Goal: Answer question/provide support

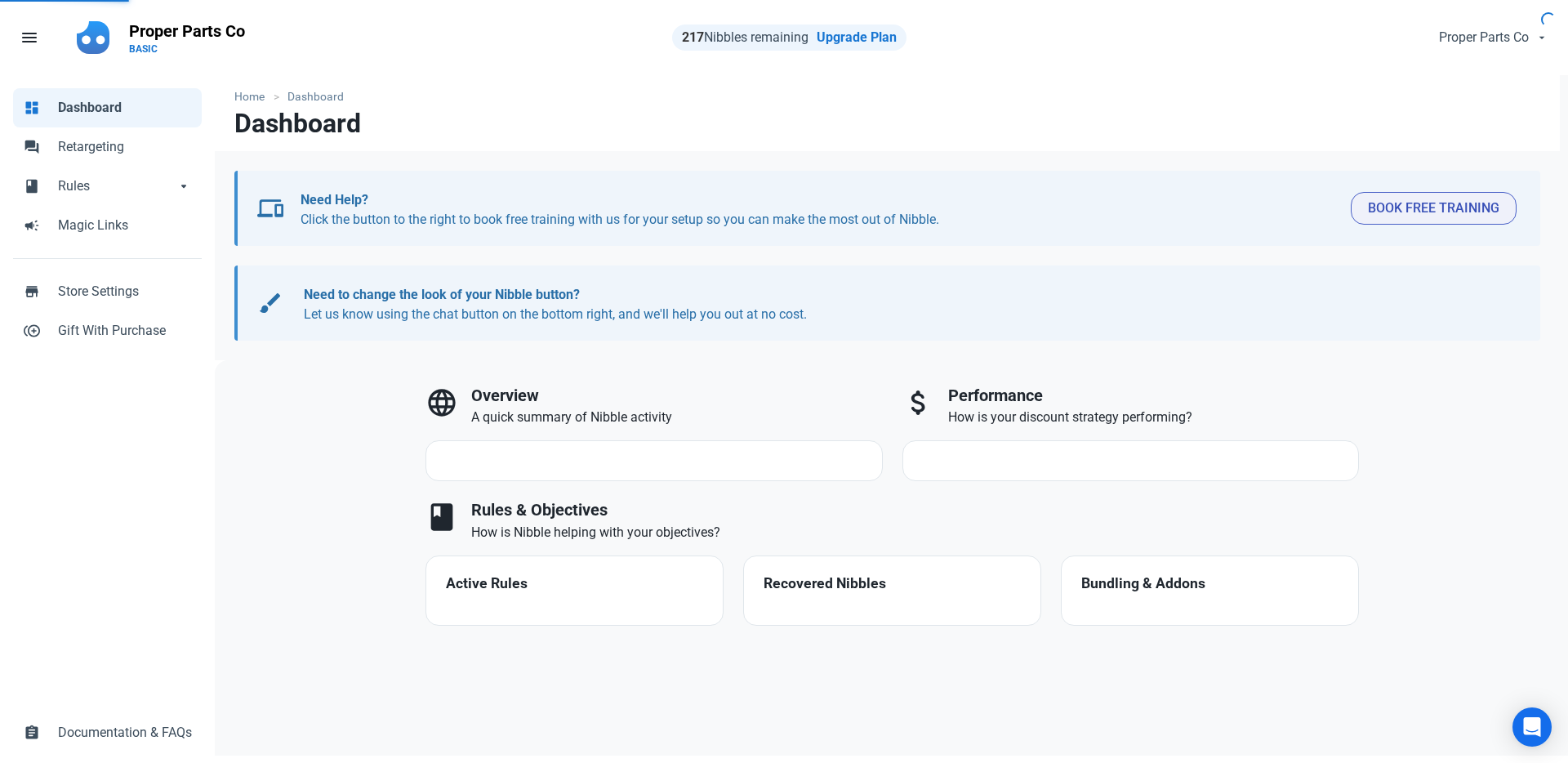
select select "7d"
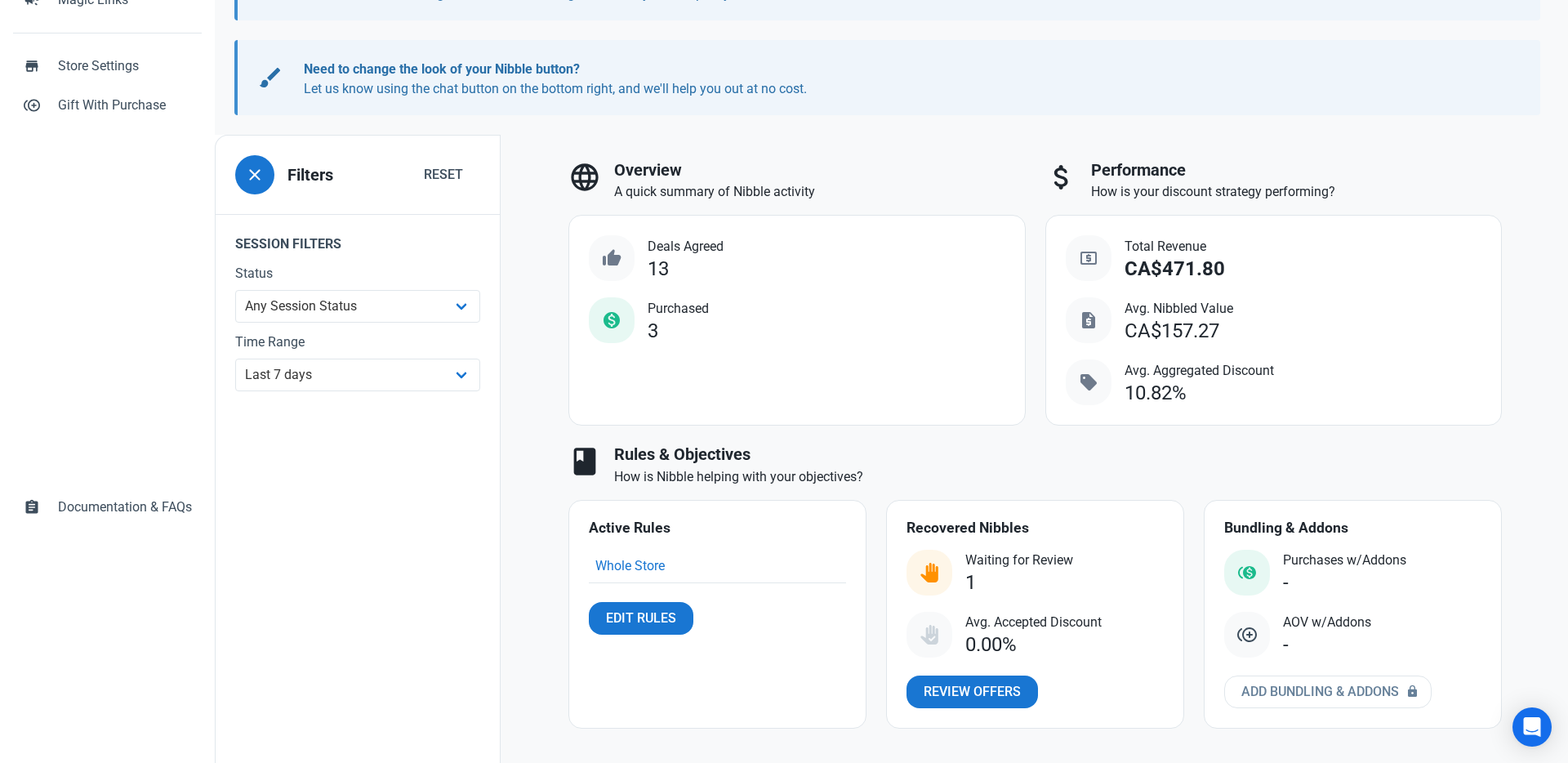
scroll to position [227, 0]
click at [953, 686] on span "Review Offers" at bounding box center [972, 690] width 97 height 20
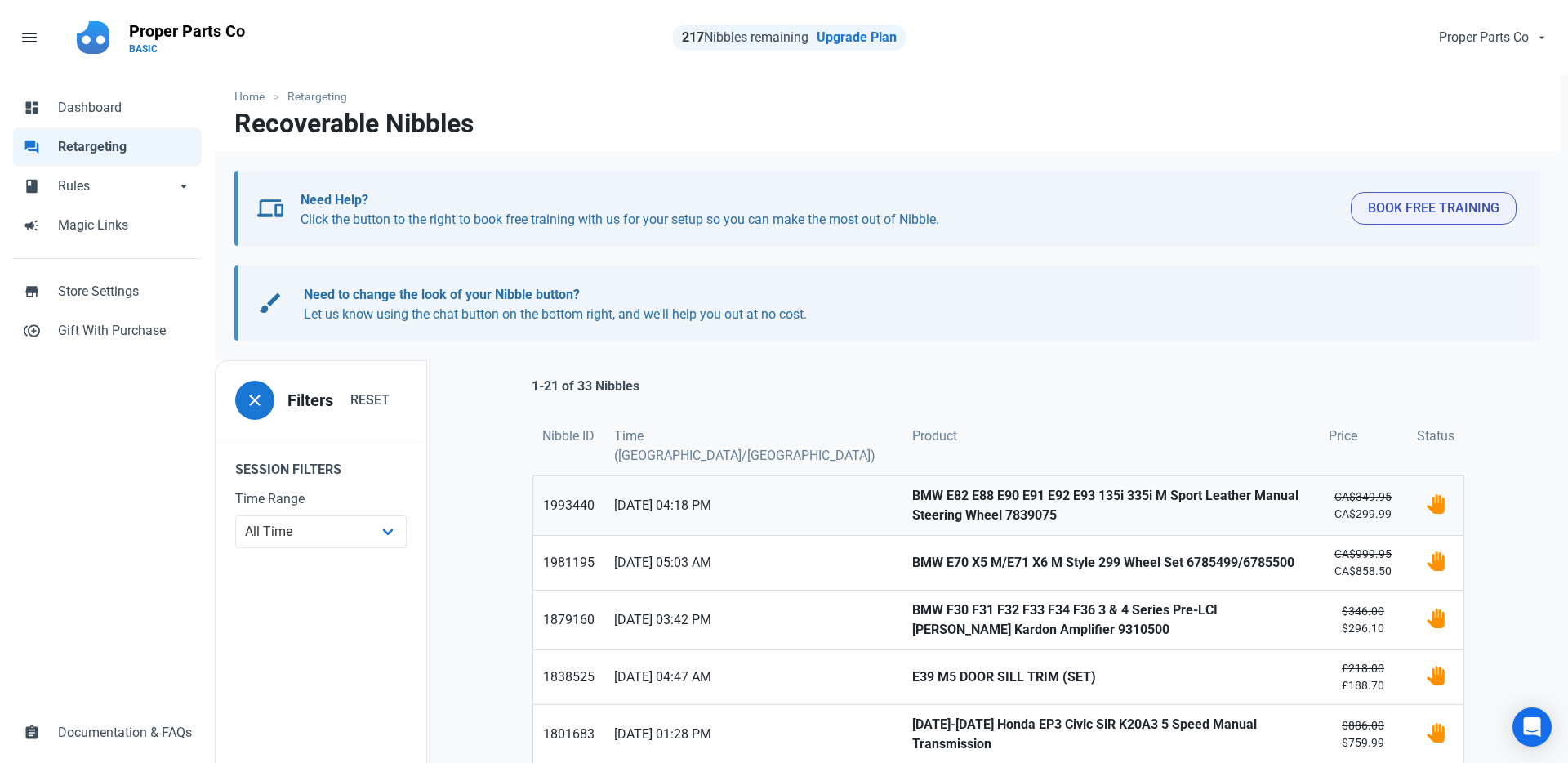
click at [933, 500] on strong "BMW E82 E88 E90 E91 E92 E93 135i 335i M Sport Leather Manual Steering Wheel 783…" at bounding box center [1111, 505] width 397 height 39
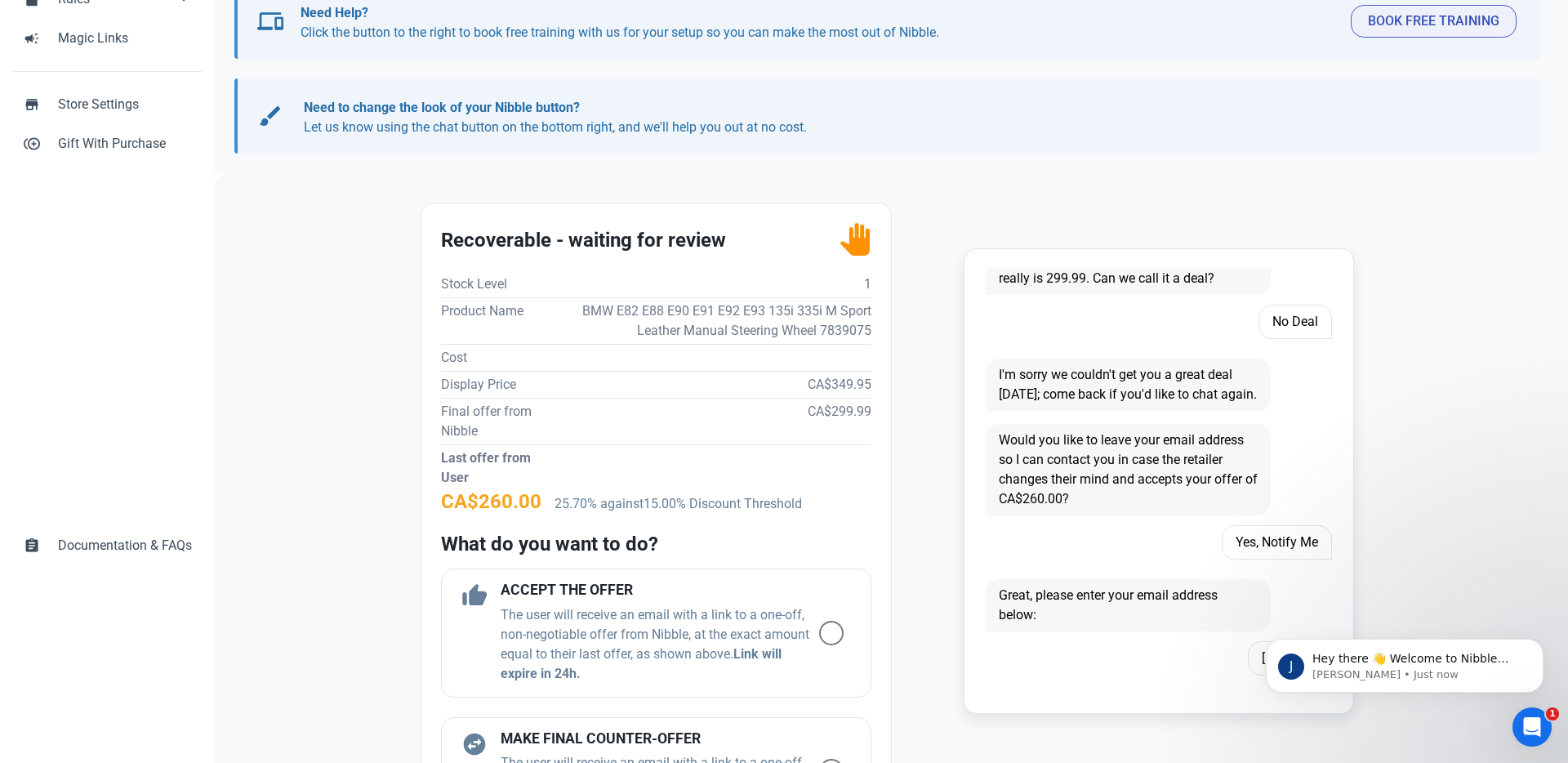
scroll to position [958, 0]
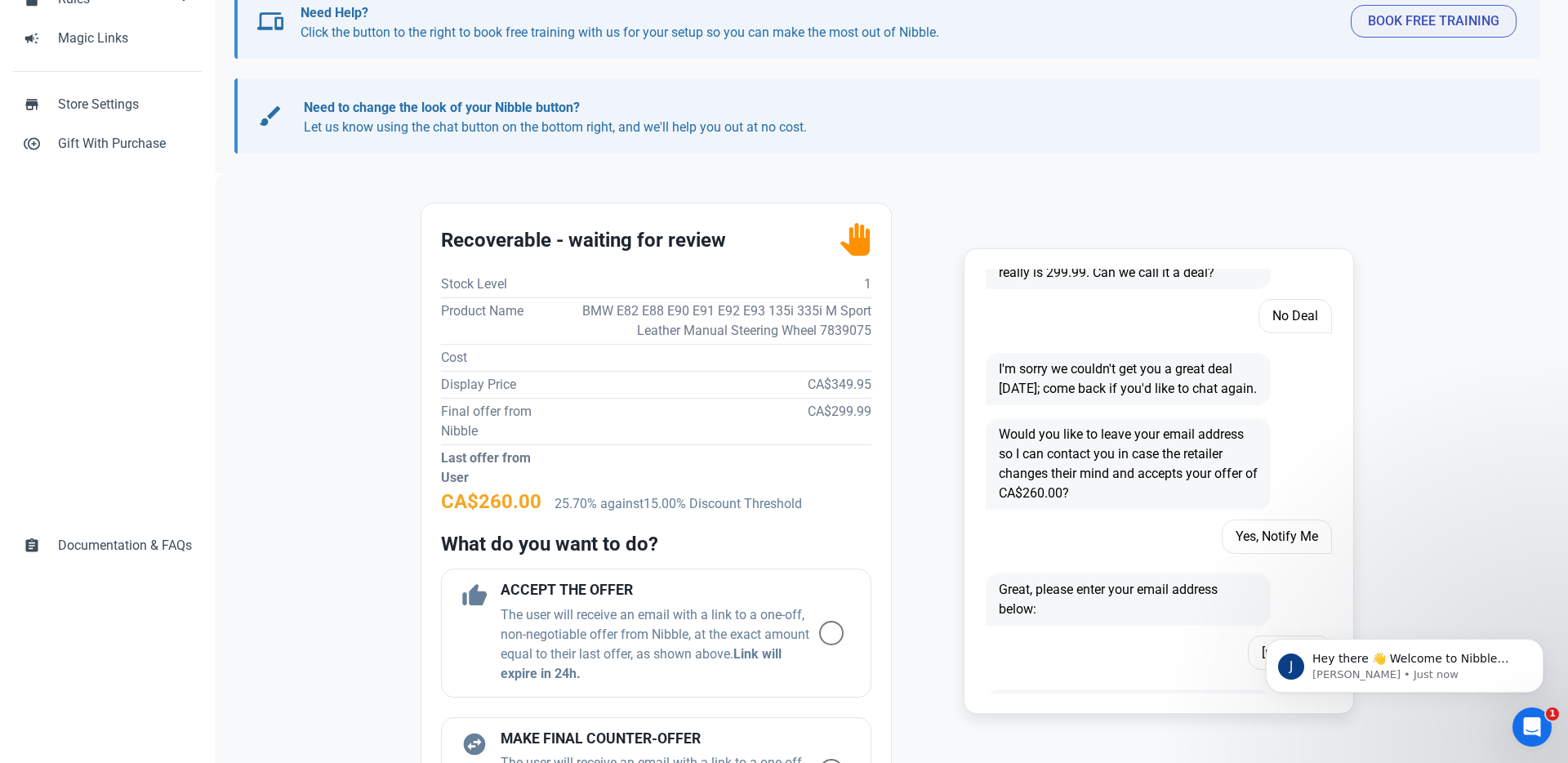
click at [768, 313] on td "BMW E82 E88 E90 E91 E92 E93 135i 335i M Sport Leather Manual Steering Wheel 783…" at bounding box center [706, 320] width 331 height 47
copy td "BMW E82 E88 E90 E91 E92 E93 135i 335i M Sport Leather Manual Steering Wheel 783…"
